Goal: Task Accomplishment & Management: Complete application form

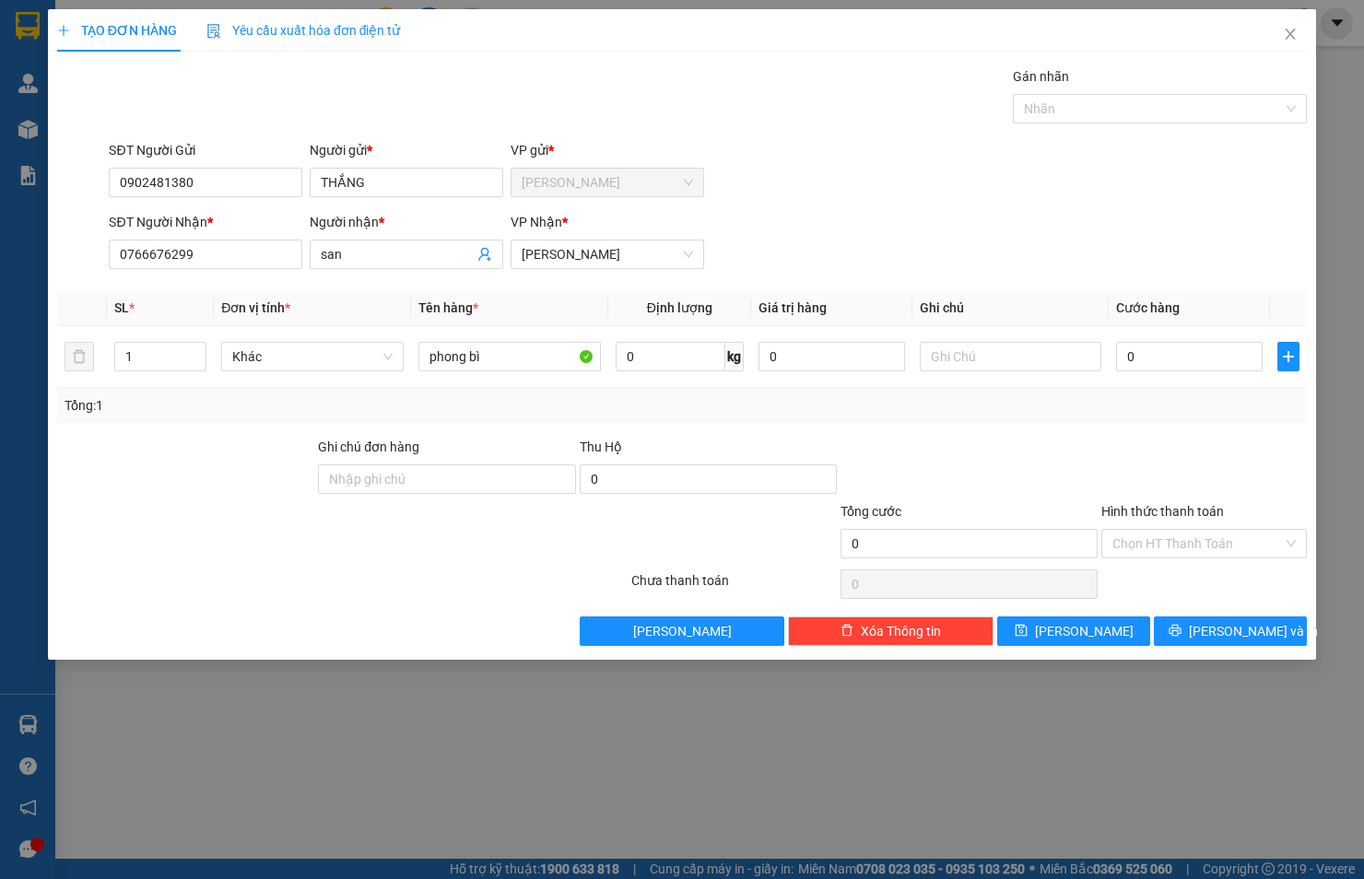
type input "phong bì"
drag, startPoint x: 363, startPoint y: 235, endPoint x: 317, endPoint y: 246, distance: 47.4
click at [317, 246] on div "Người nhận * san" at bounding box center [407, 244] width 194 height 65
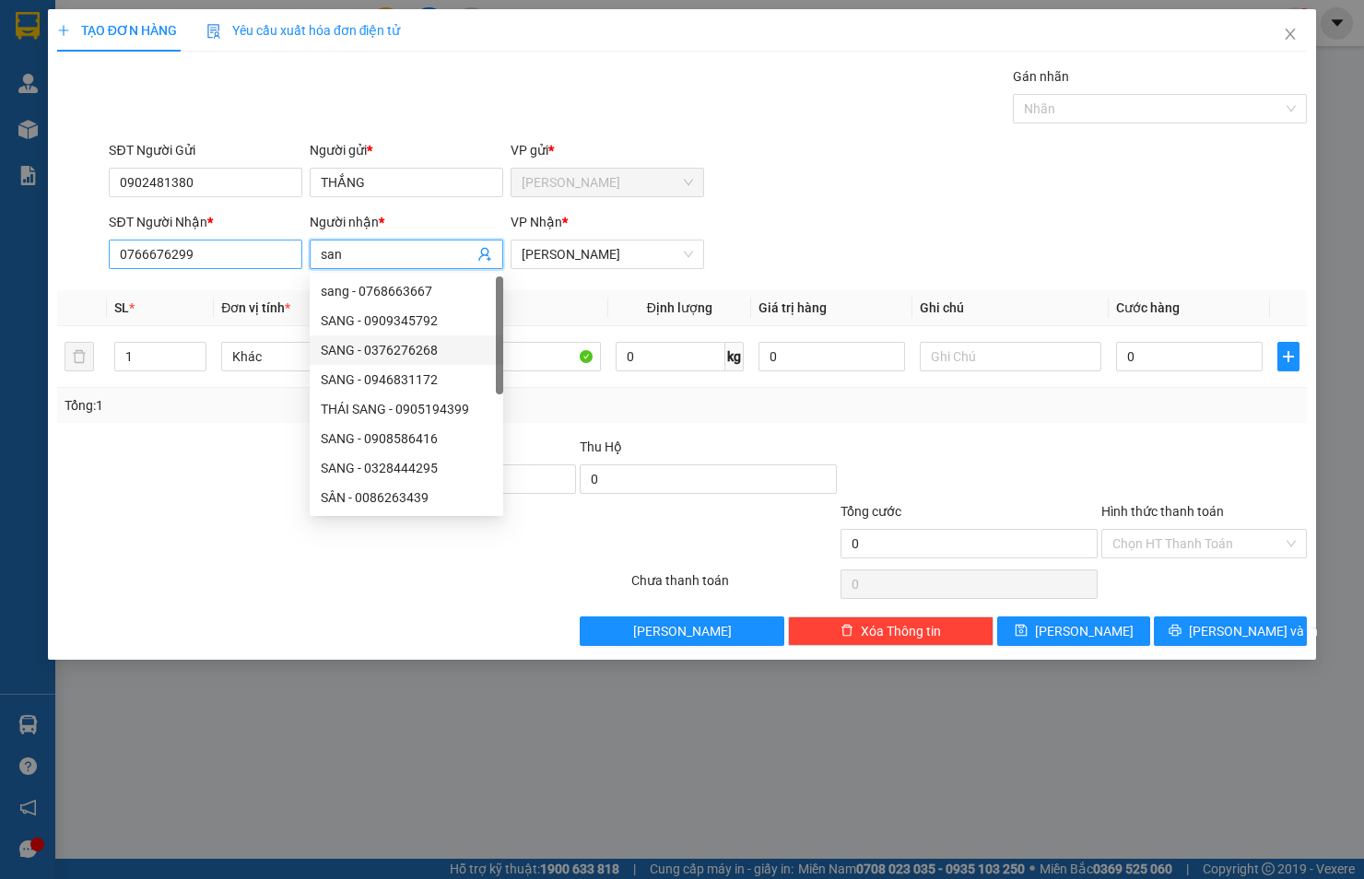
drag, startPoint x: 370, startPoint y: 256, endPoint x: 281, endPoint y: 261, distance: 88.6
click at [281, 261] on div "SĐT Người Nhận * 0766676299 Người nhận * san VP Nhận * [PERSON_NAME]" at bounding box center [707, 244] width 1205 height 65
type input "SAN"
click at [762, 262] on div "SĐT Người Nhận * 0766676299 Người nhận * SAN VP Nhận * [PERSON_NAME]" at bounding box center [707, 244] width 1205 height 65
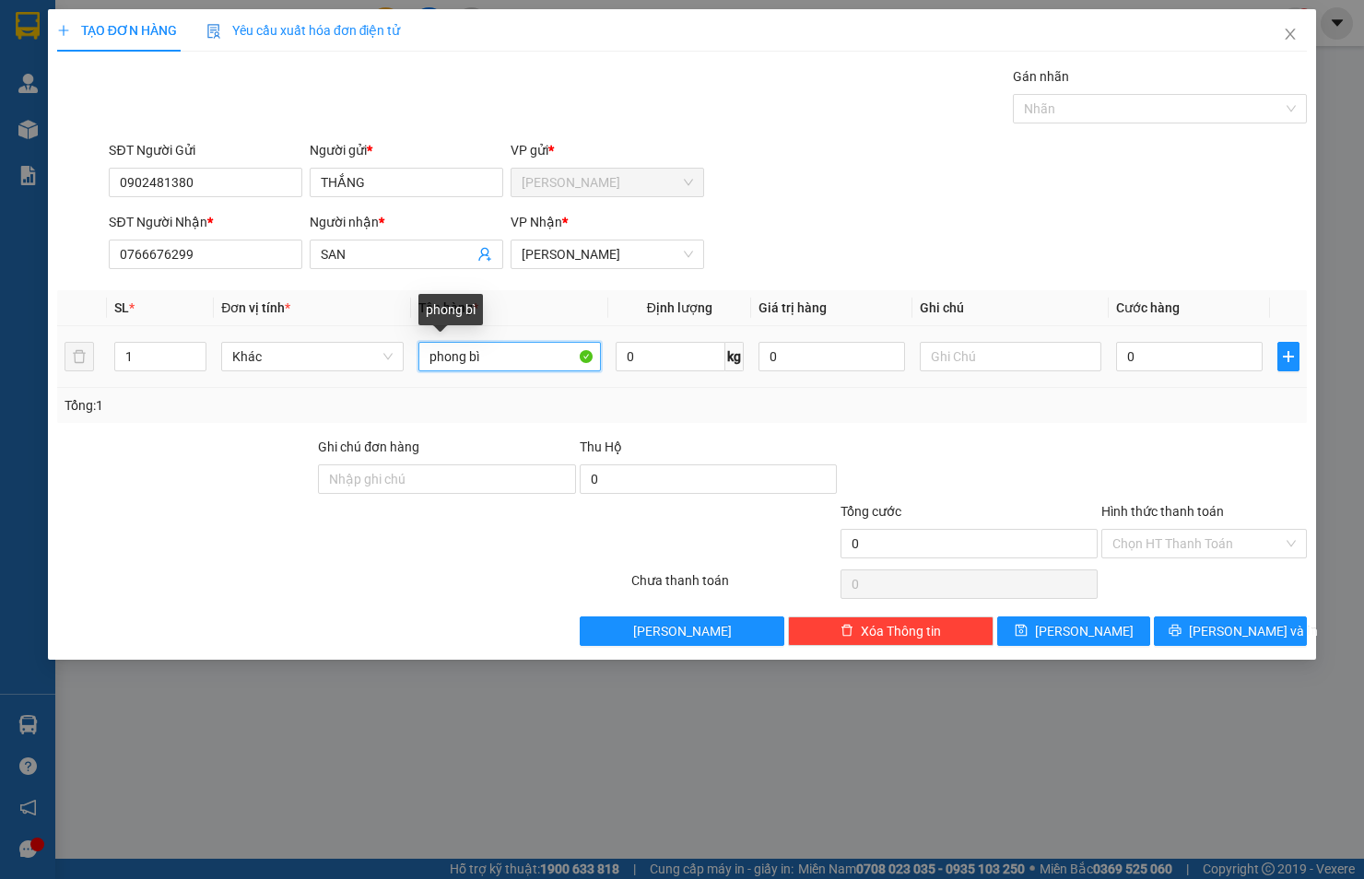
click at [533, 355] on input "phong bì" at bounding box center [509, 356] width 182 height 29
click at [1180, 360] on input "0" at bounding box center [1189, 356] width 147 height 29
type input "2"
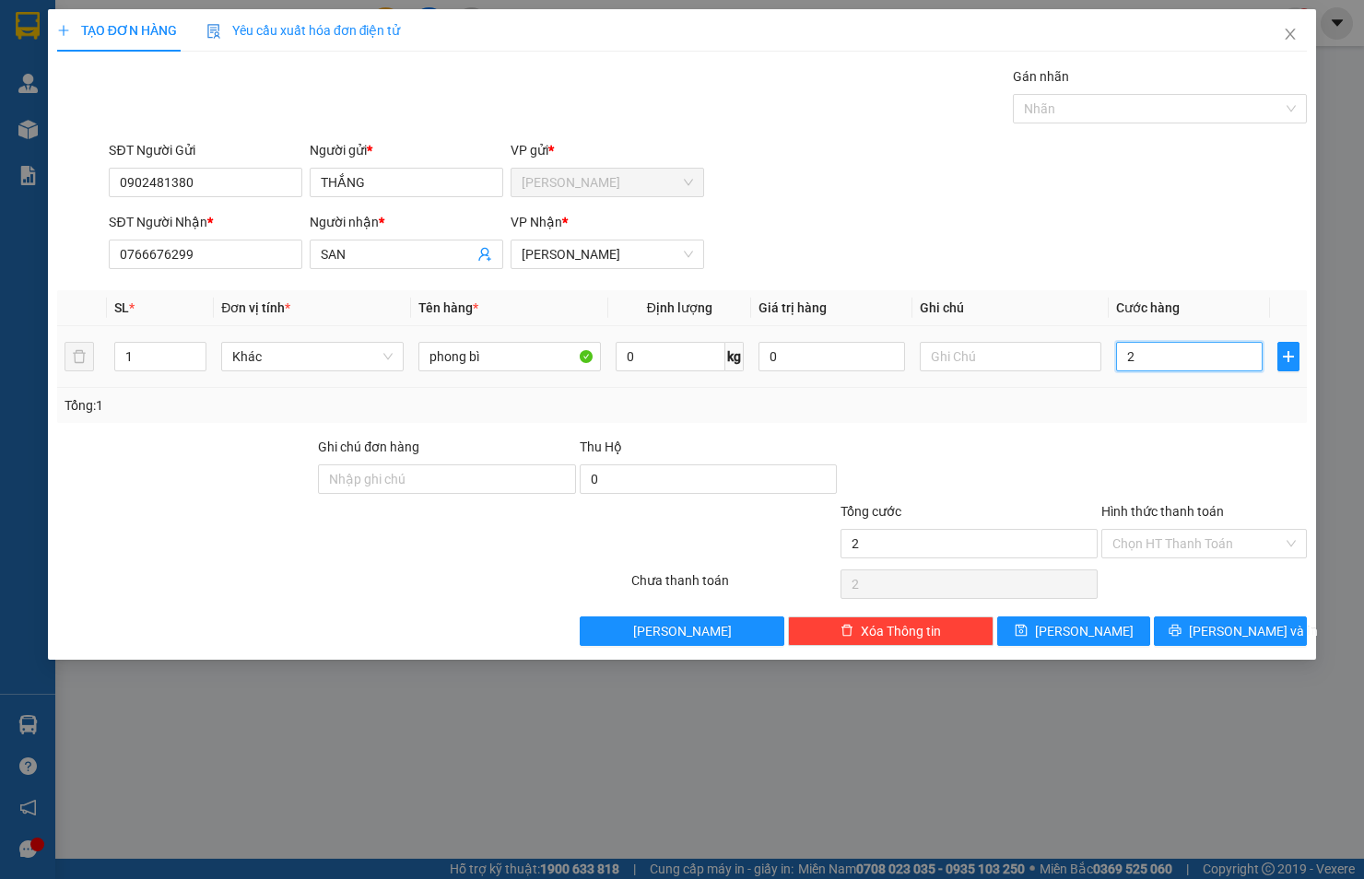
type input "20"
type input "20.000"
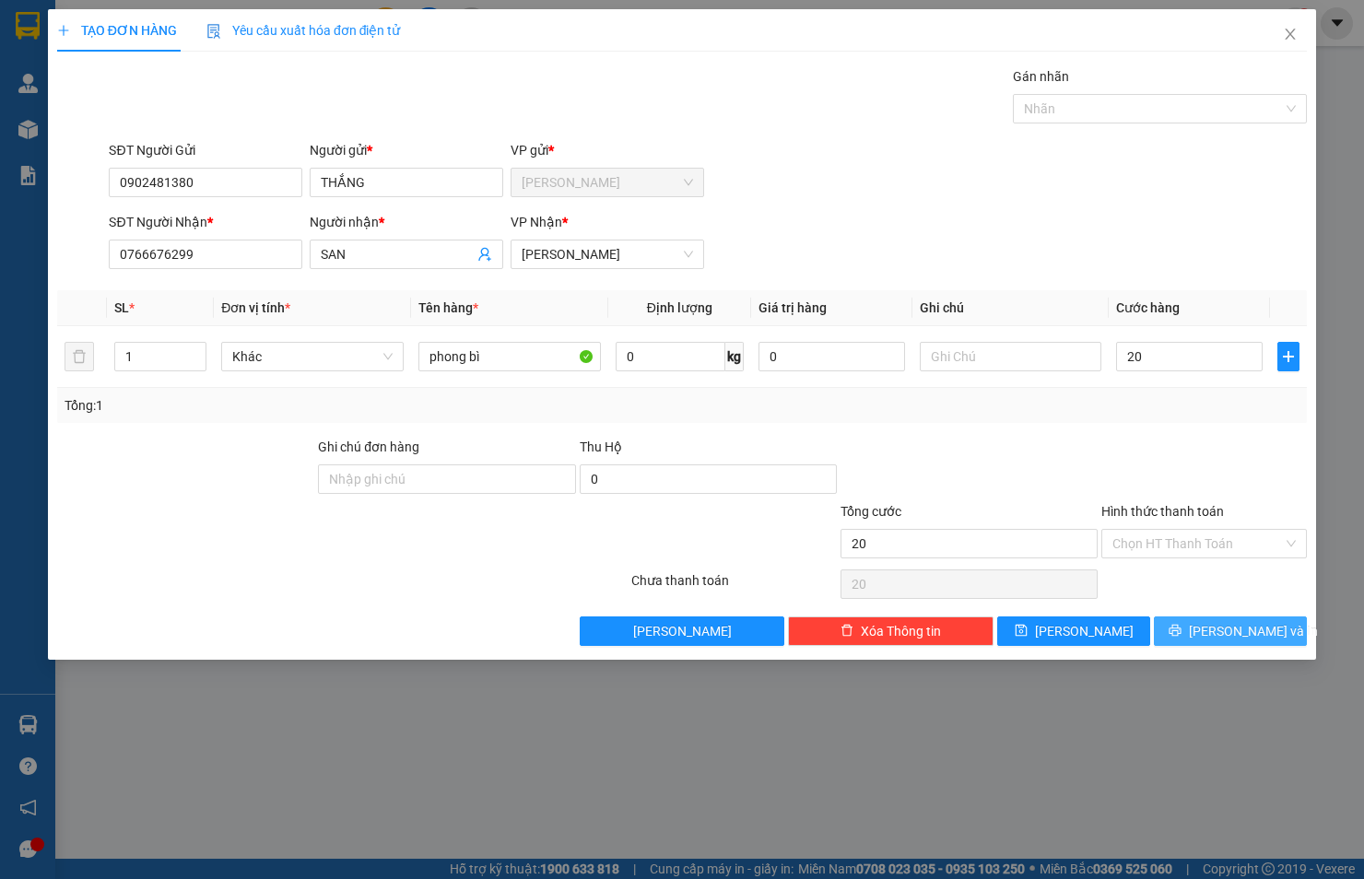
type input "20.000"
click at [1250, 638] on span "[PERSON_NAME] và In" at bounding box center [1253, 631] width 129 height 20
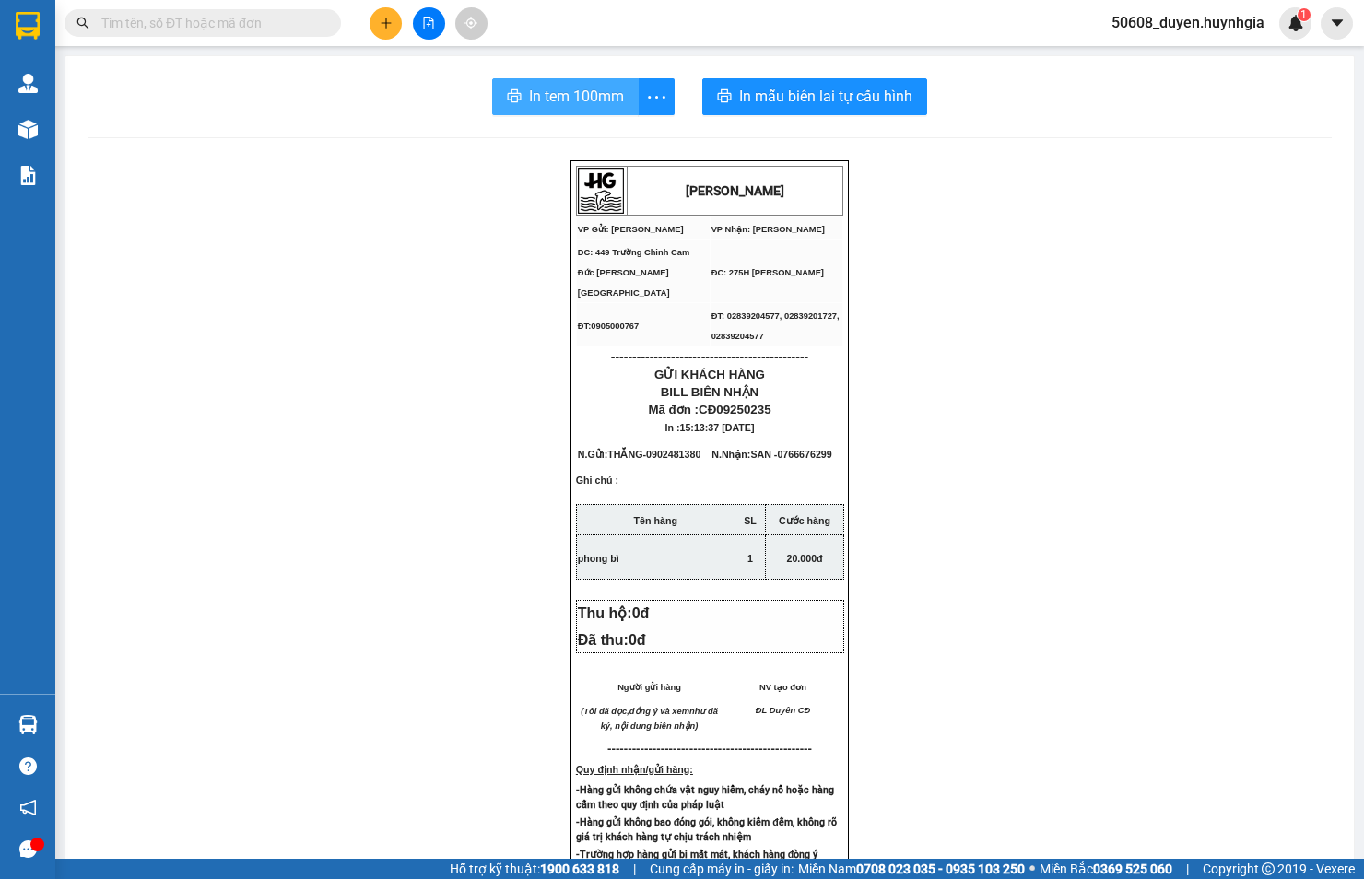
click at [556, 101] on span "In tem 100mm" at bounding box center [576, 96] width 95 height 23
